Goal: Task Accomplishment & Management: Manage account settings

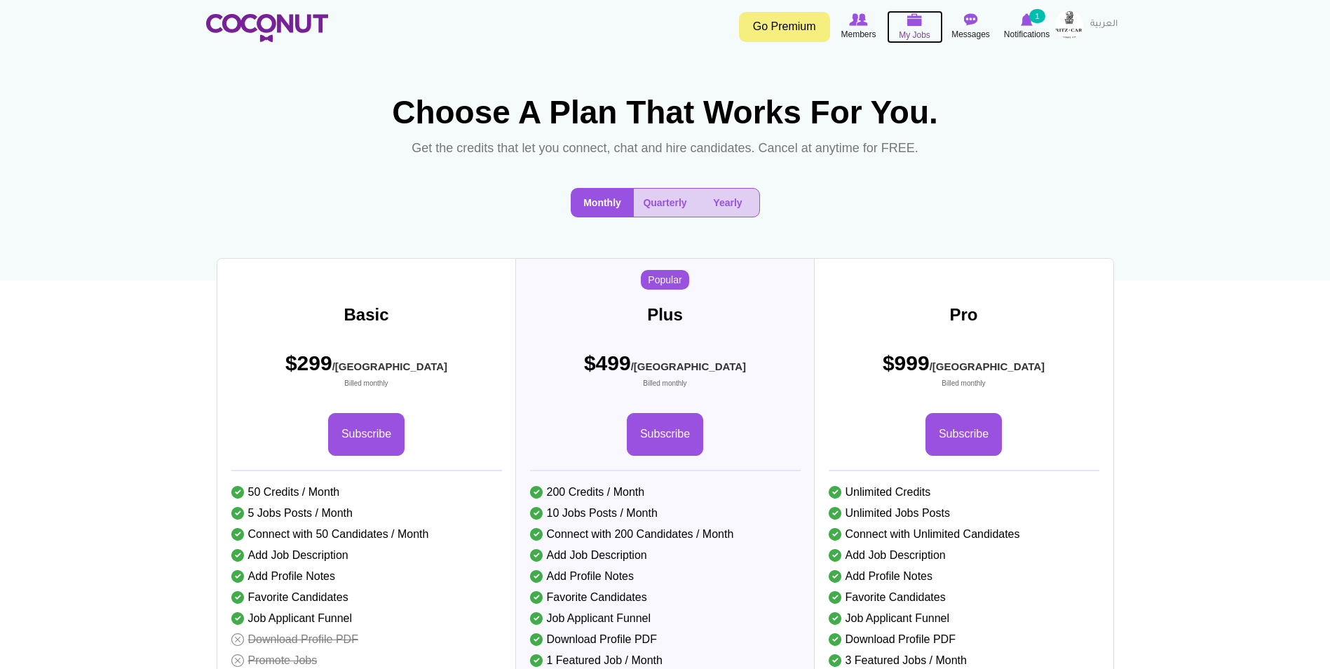
click at [912, 16] on img at bounding box center [914, 19] width 15 height 13
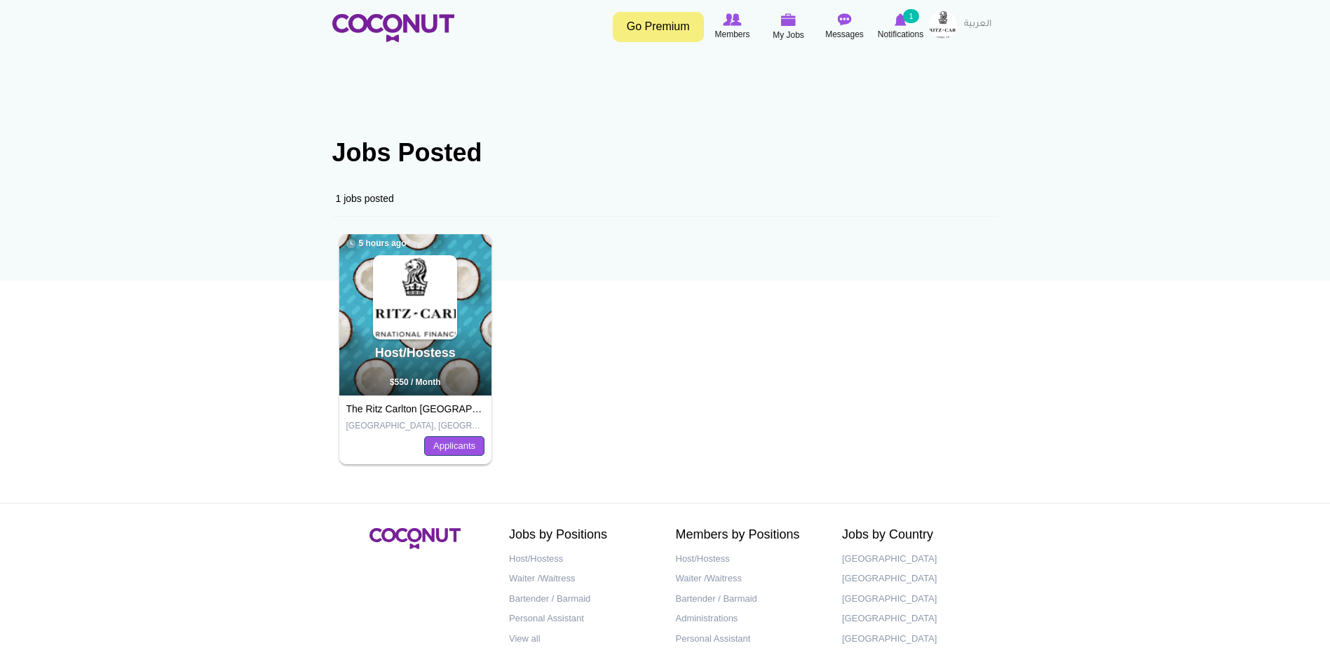
click at [471, 441] on link "Applicants" at bounding box center [454, 446] width 60 height 20
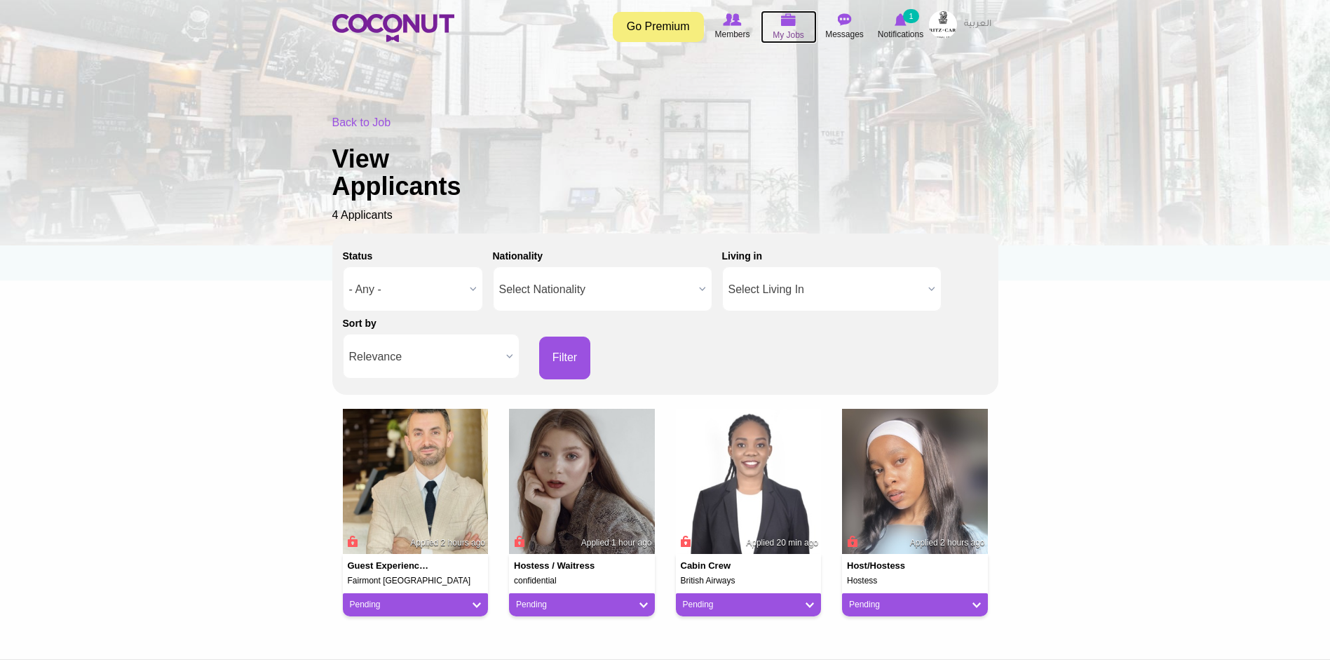
click at [770, 28] on link "My Jobs" at bounding box center [788, 27] width 56 height 33
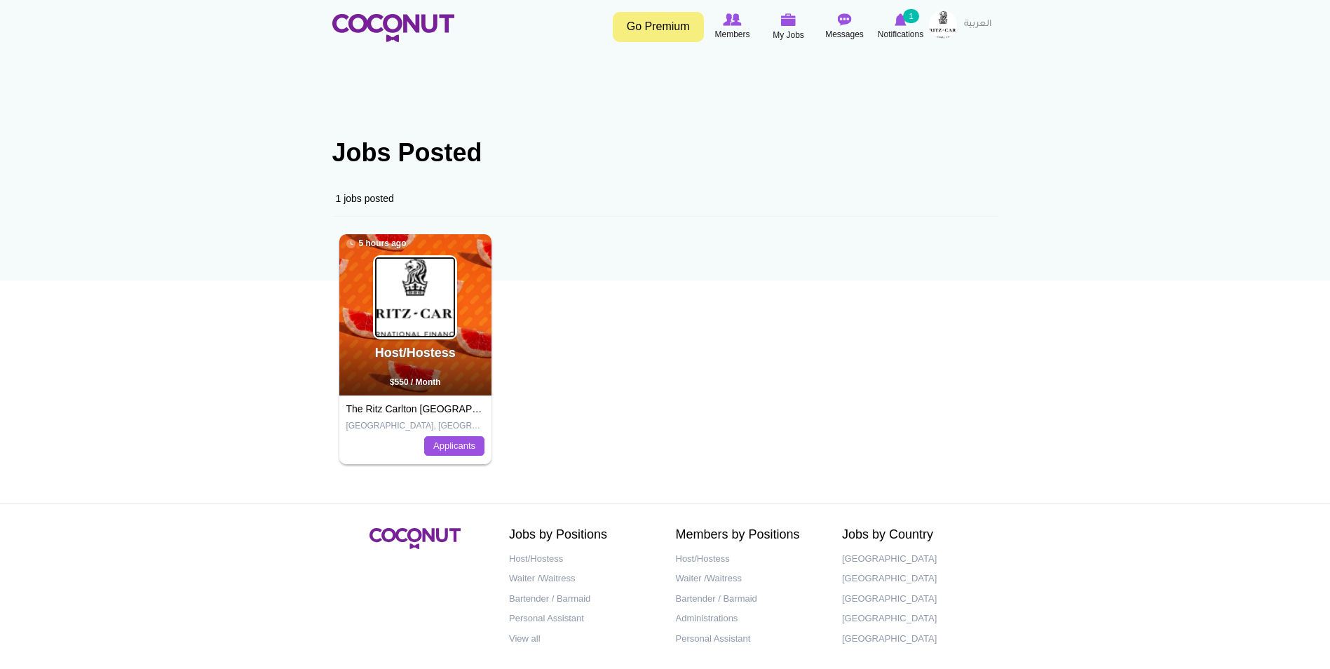
click at [434, 301] on img at bounding box center [414, 297] width 81 height 81
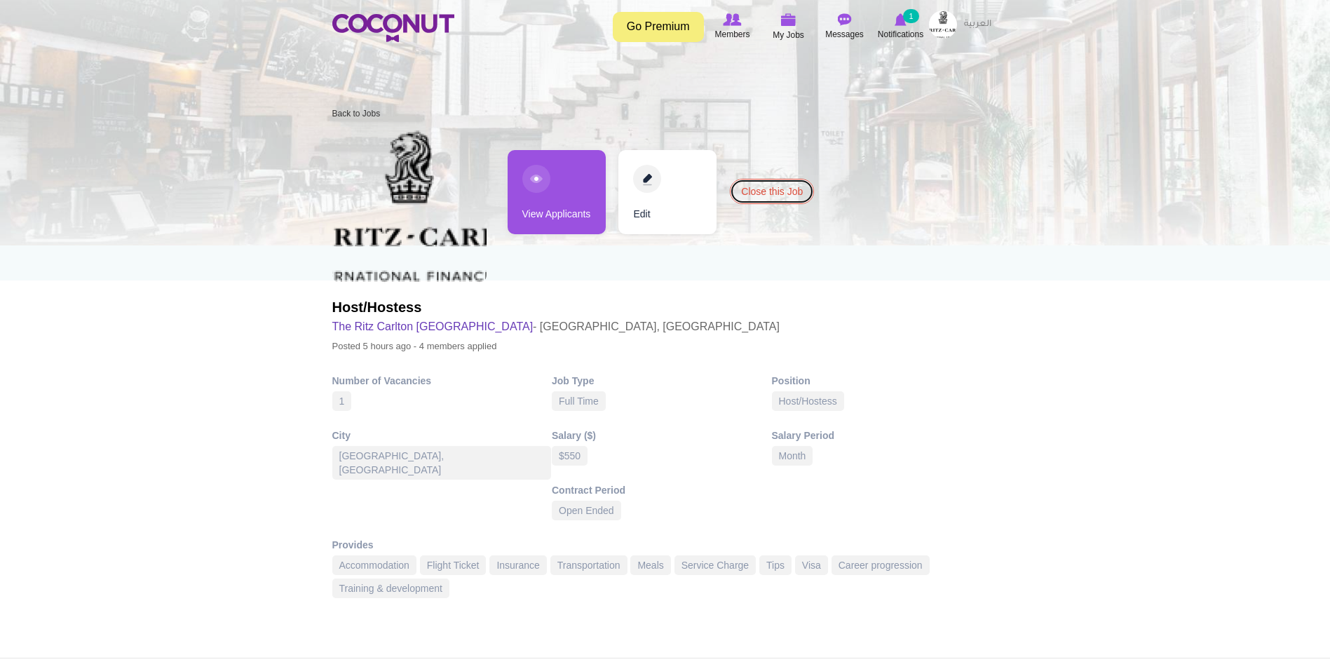
click at [756, 191] on link "Close this Job" at bounding box center [772, 191] width 84 height 25
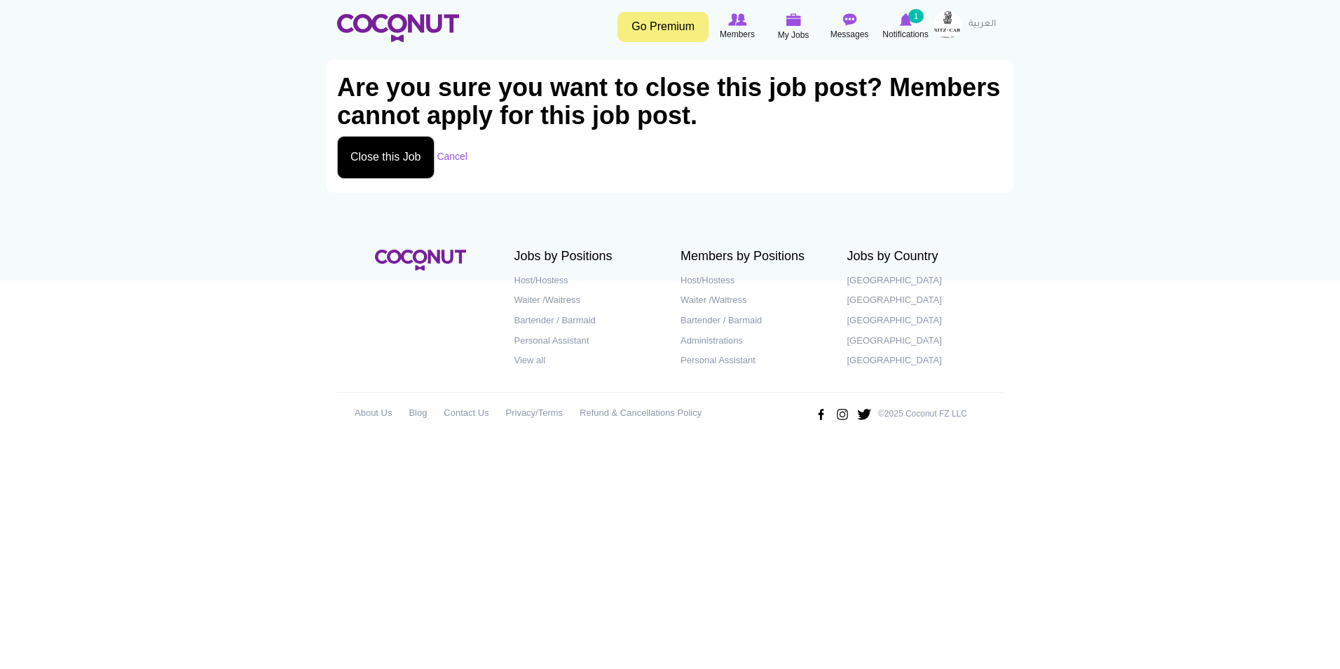
click at [365, 150] on button "Close this Job" at bounding box center [385, 157] width 97 height 43
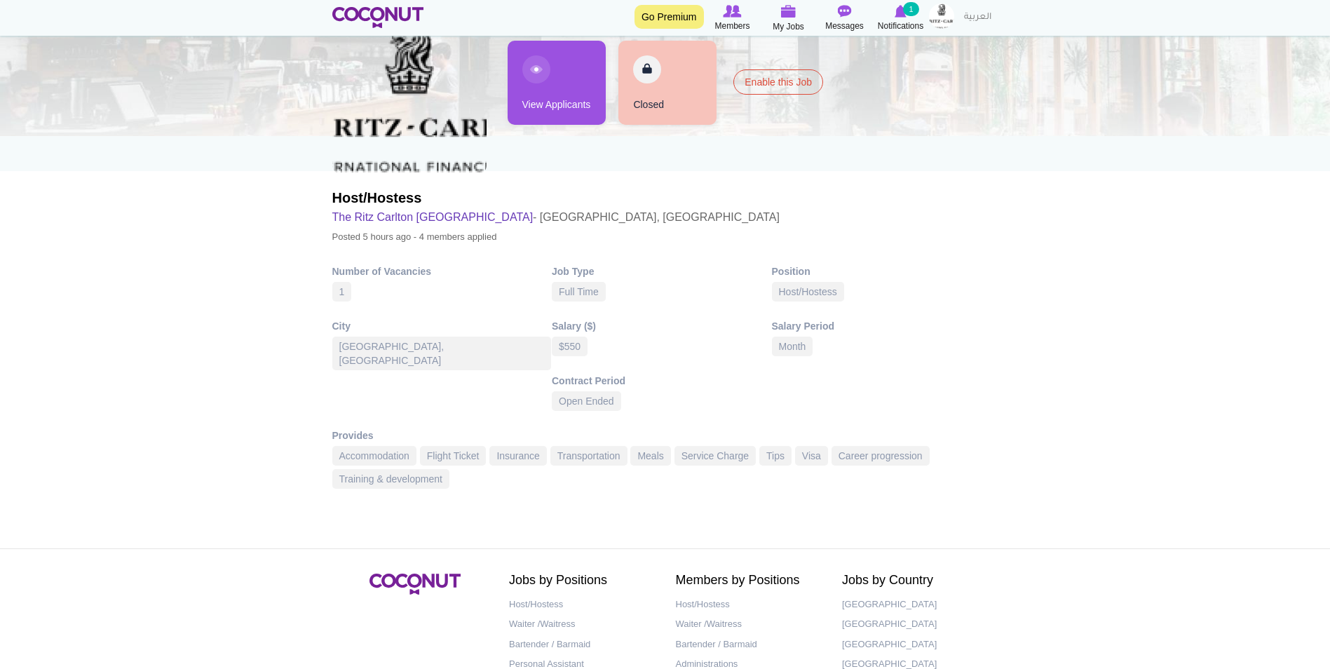
scroll to position [215, 0]
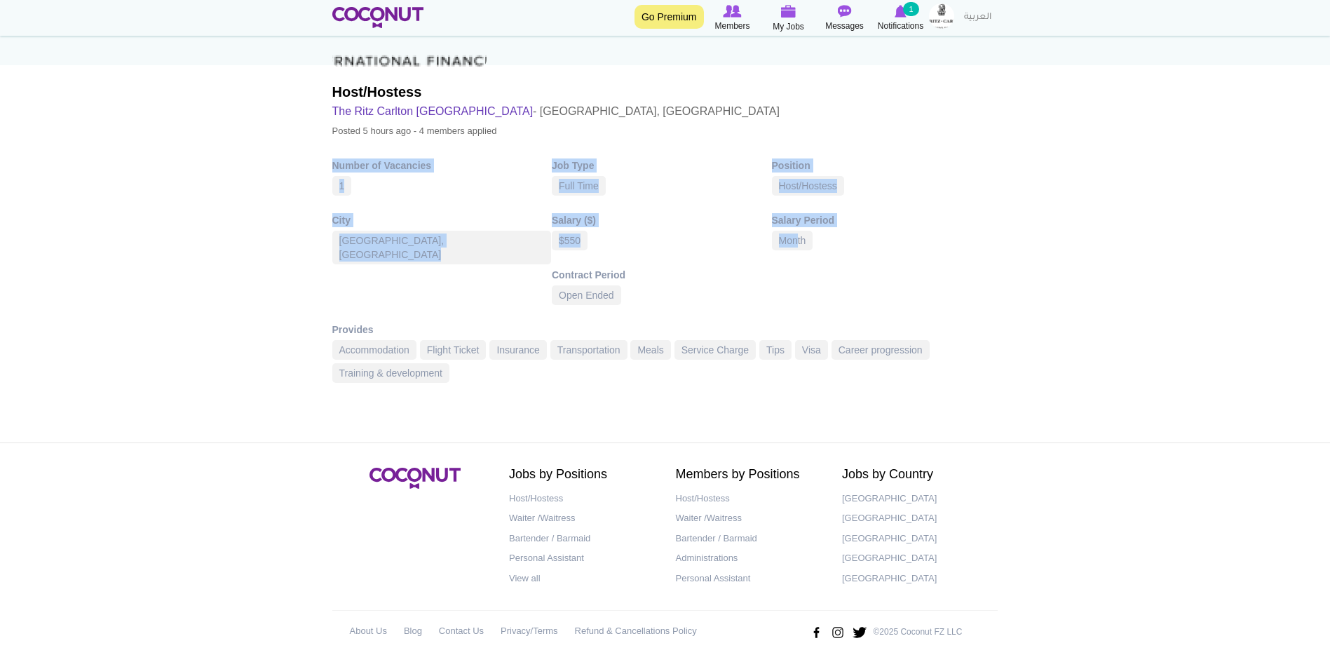
drag, startPoint x: 798, startPoint y: 238, endPoint x: 325, endPoint y: 165, distance: 478.7
click at [325, 165] on section "The [PERSON_NAME] DIFC hiring Host/Hostess at [GEOGRAPHIC_DATA], [GEOGRAPHIC_DA…" at bounding box center [665, 162] width 687 height 497
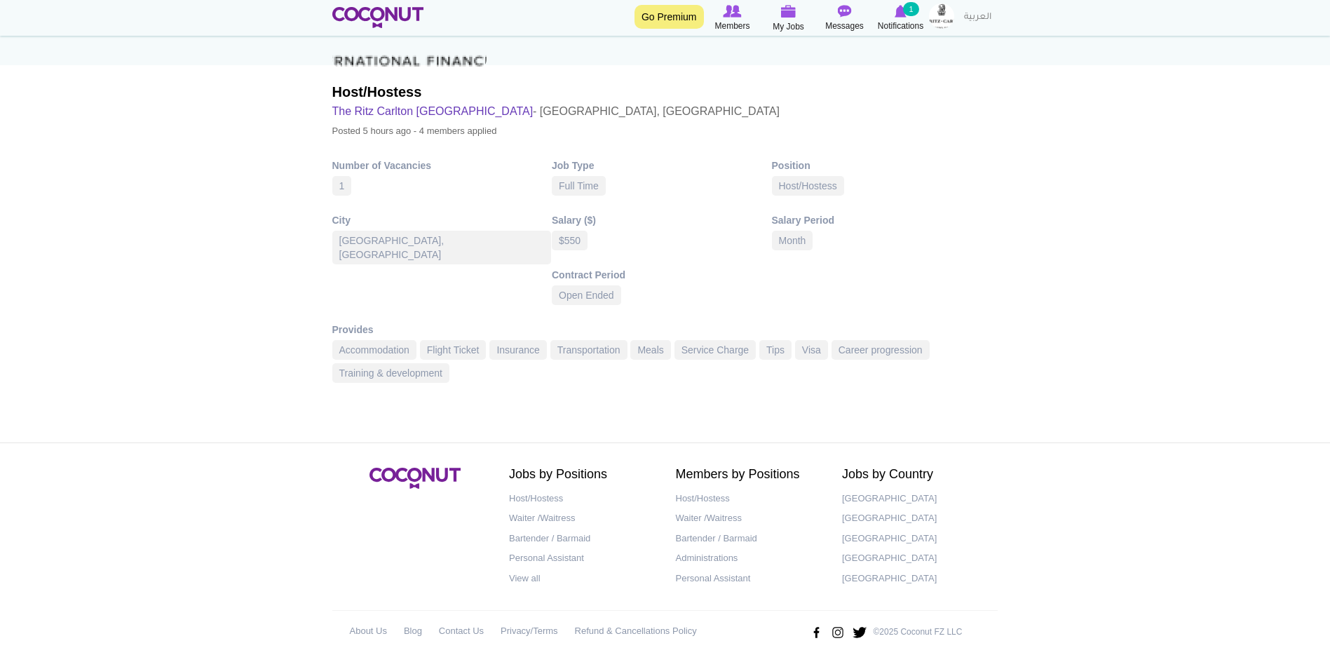
drag, startPoint x: 325, startPoint y: 165, endPoint x: 525, endPoint y: 81, distance: 217.1
click at [525, 81] on div "Host/Hostess The [GEOGRAPHIC_DATA] - [GEOGRAPHIC_DATA], [GEOGRAPHIC_DATA] Poste…" at bounding box center [665, 31] width 666 height 234
